Goal: Go to known website: Access a specific website the user already knows

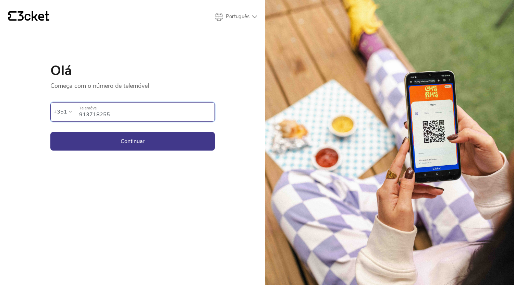
click at [137, 135] on button "Continuar" at bounding box center [132, 141] width 165 height 19
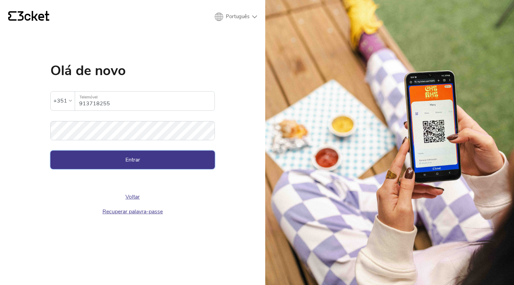
click at [140, 153] on button "Entrar" at bounding box center [132, 160] width 165 height 19
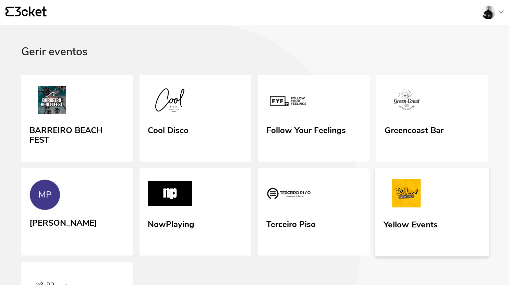
click at [447, 206] on link "Yellow Events" at bounding box center [432, 212] width 114 height 89
